Goal: Information Seeking & Learning: Check status

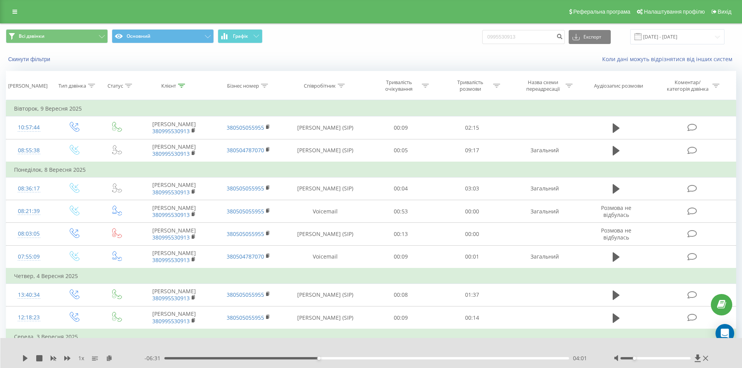
click at [6, 6] on div "Реферальна програма Налаштування профілю Вихід" at bounding box center [371, 11] width 742 height 23
click at [9, 8] on link at bounding box center [15, 11] width 14 height 11
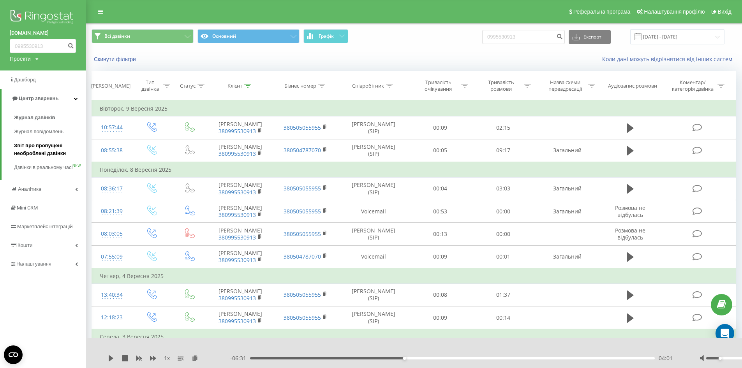
click at [27, 150] on span "Звіт про пропущені необроблені дзвінки" at bounding box center [48, 150] width 68 height 16
